Goal: Find specific page/section

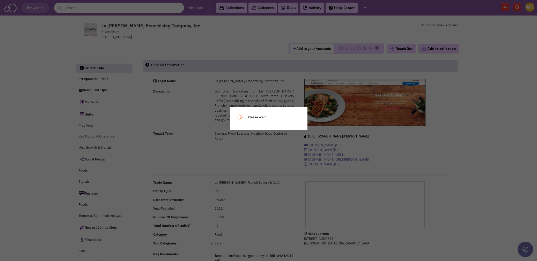
select select
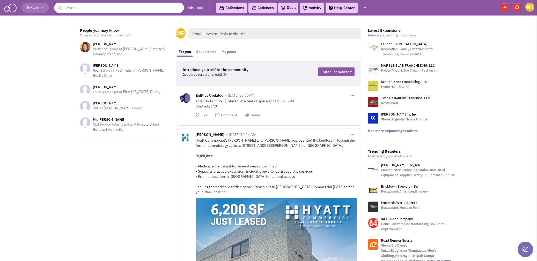
click at [124, 12] on input "text" at bounding box center [119, 8] width 130 height 10
type input "sylvan"
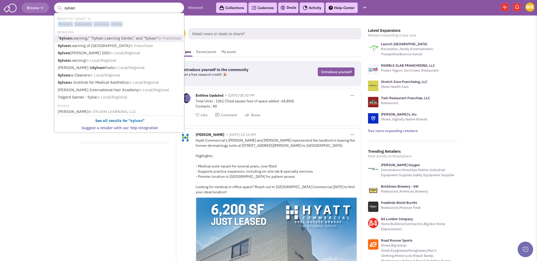
click at [110, 40] on link "" Sylvan Learning," "Sylvan Learning Center," and "Sylvan" in Franchisor" at bounding box center [119, 38] width 127 height 7
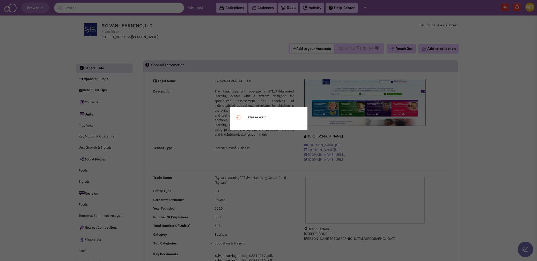
select select
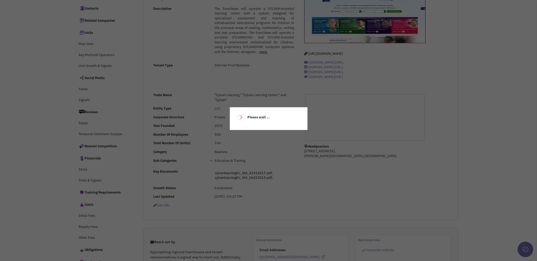
select select
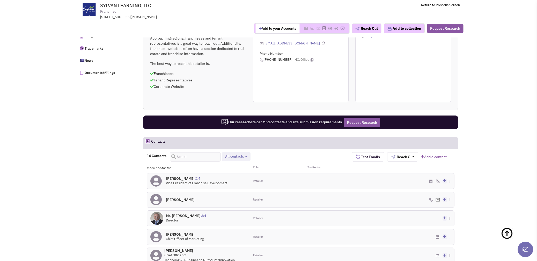
scroll to position [414, 0]
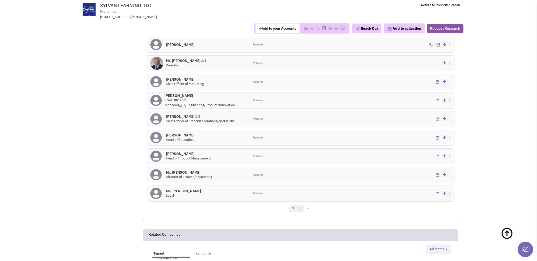
click at [302, 208] on link "2" at bounding box center [301, 209] width 8 height 8
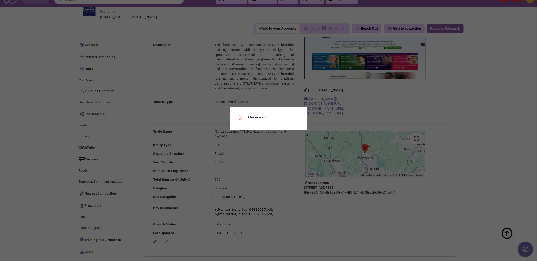
scroll to position [0, 0]
